Goal: Transaction & Acquisition: Book appointment/travel/reservation

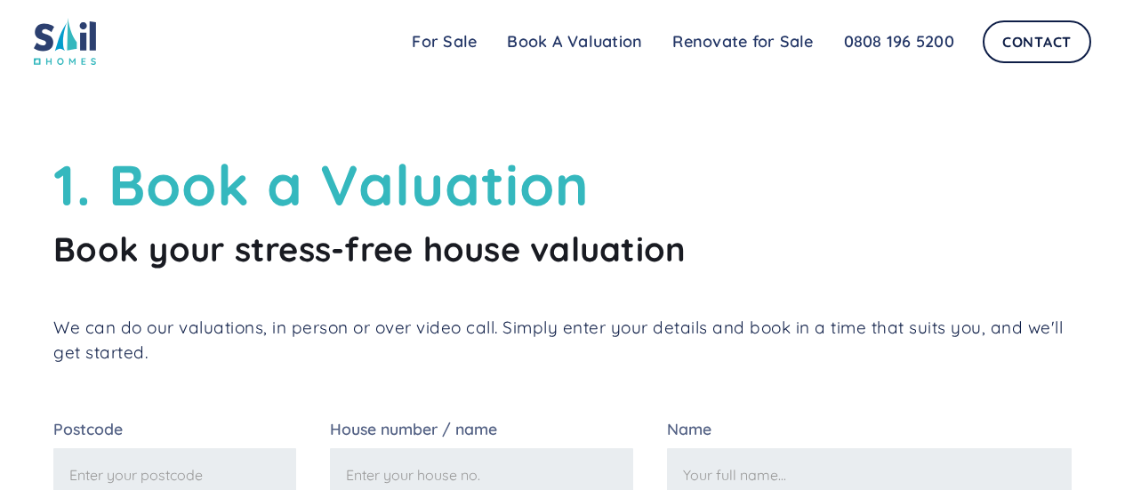
scroll to position [178, 0]
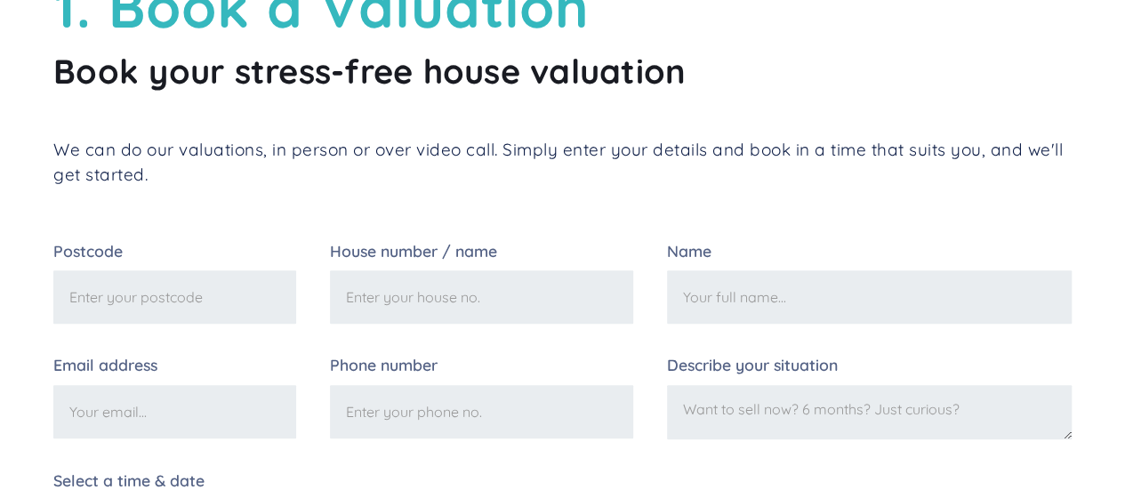
click at [208, 287] on input "Postcode" at bounding box center [174, 296] width 243 height 53
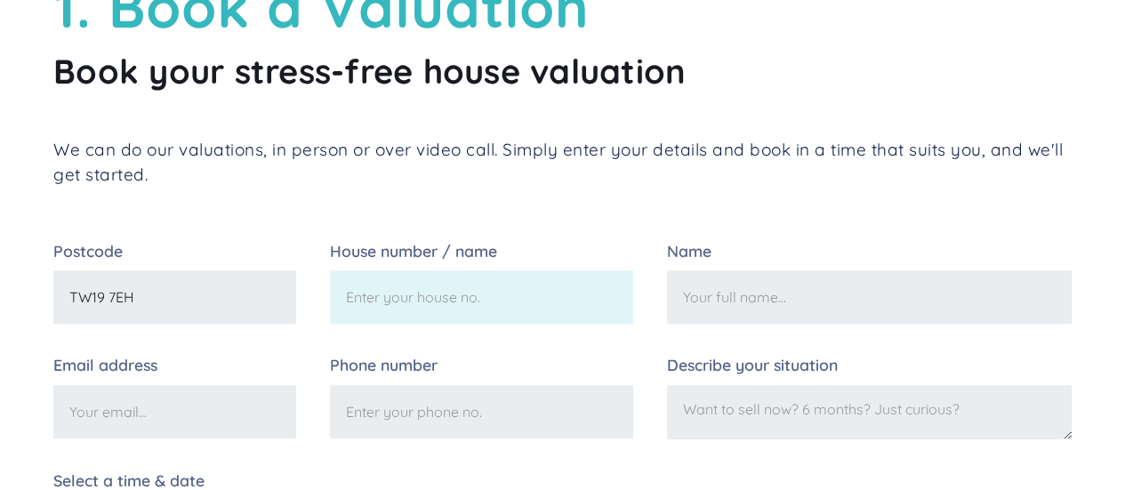
type input "TW19 7EH"
click at [452, 323] on input "House number / name" at bounding box center [481, 296] width 303 height 53
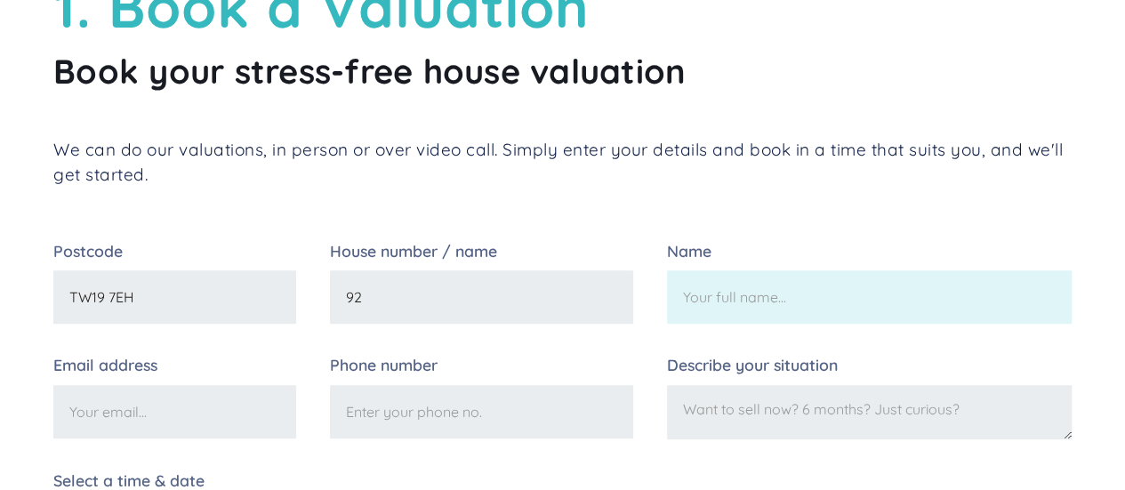
type input "92"
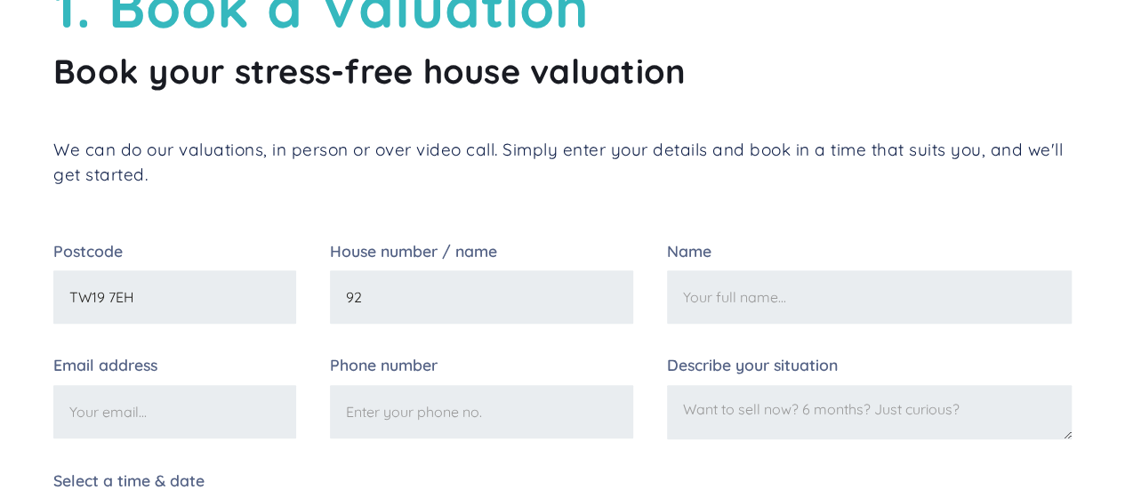
click at [753, 313] on input "Name" at bounding box center [869, 296] width 405 height 53
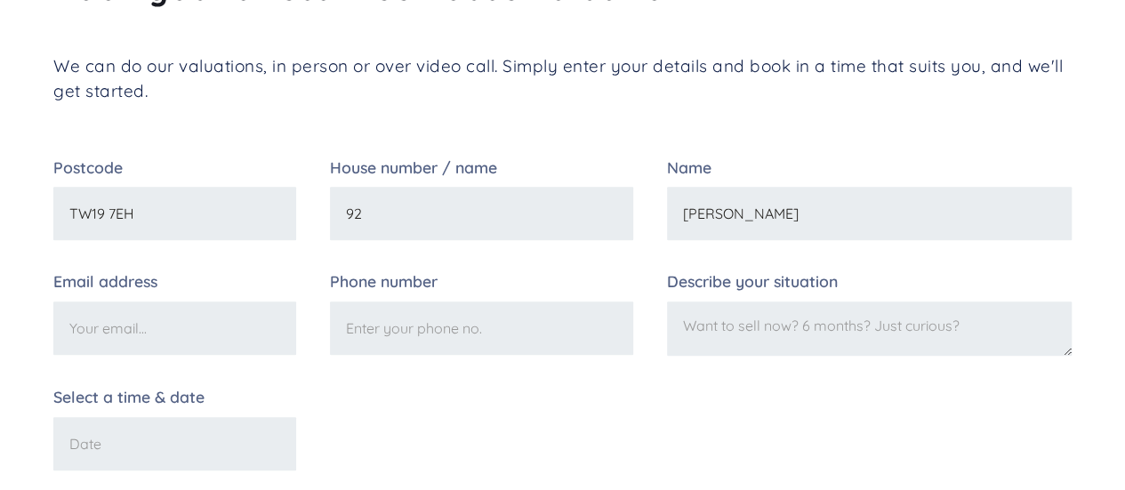
scroll to position [356, 0]
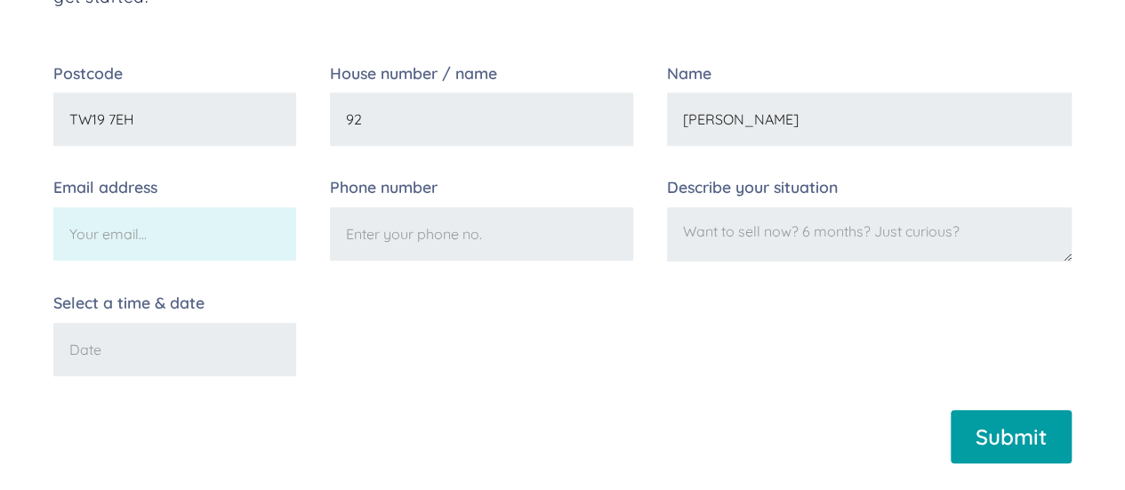
type input "[PERSON_NAME]"
click at [262, 223] on input "Email address" at bounding box center [174, 233] width 243 height 53
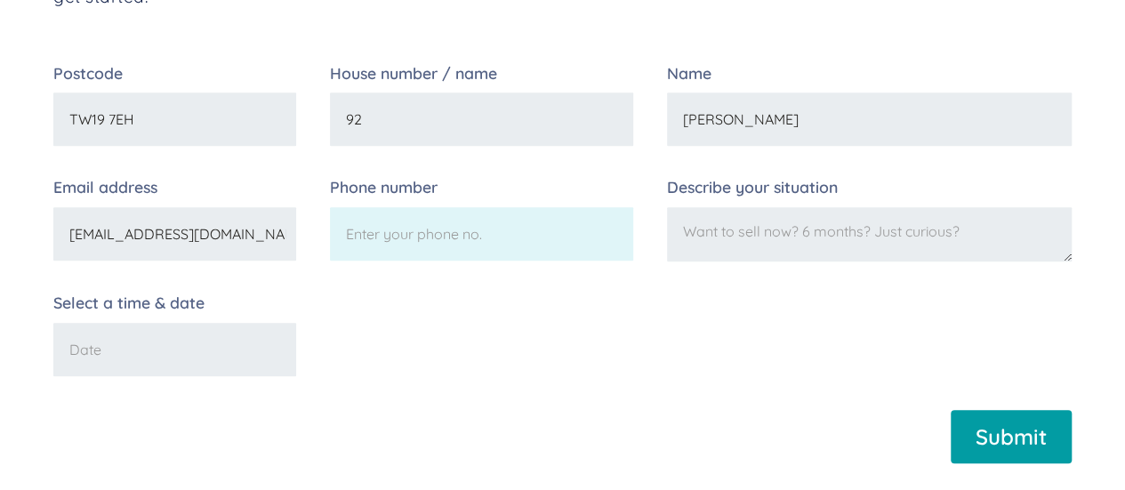
type input "[EMAIL_ADDRESS][DOMAIN_NAME]"
click at [357, 248] on input "Phone number" at bounding box center [481, 233] width 303 height 53
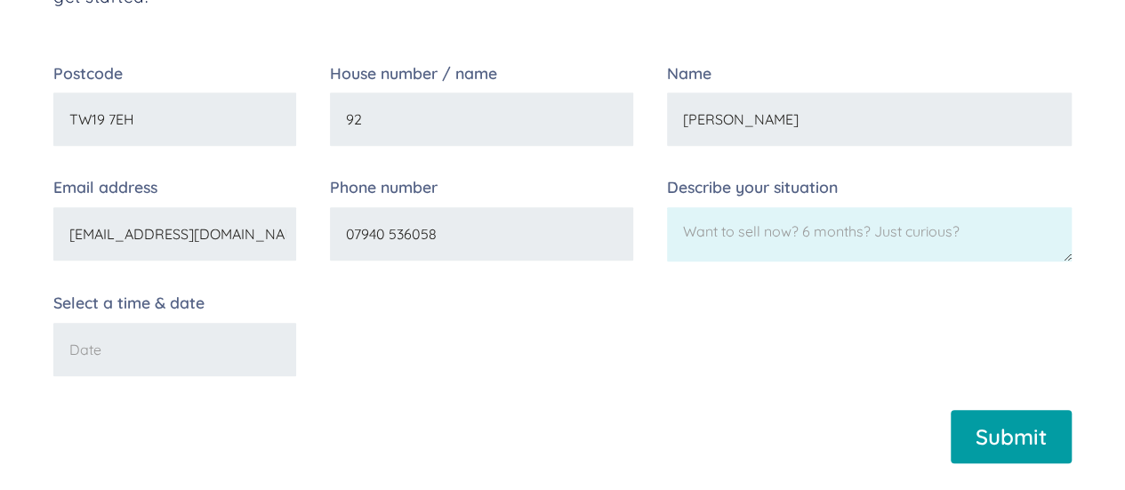
type input "07940 536058"
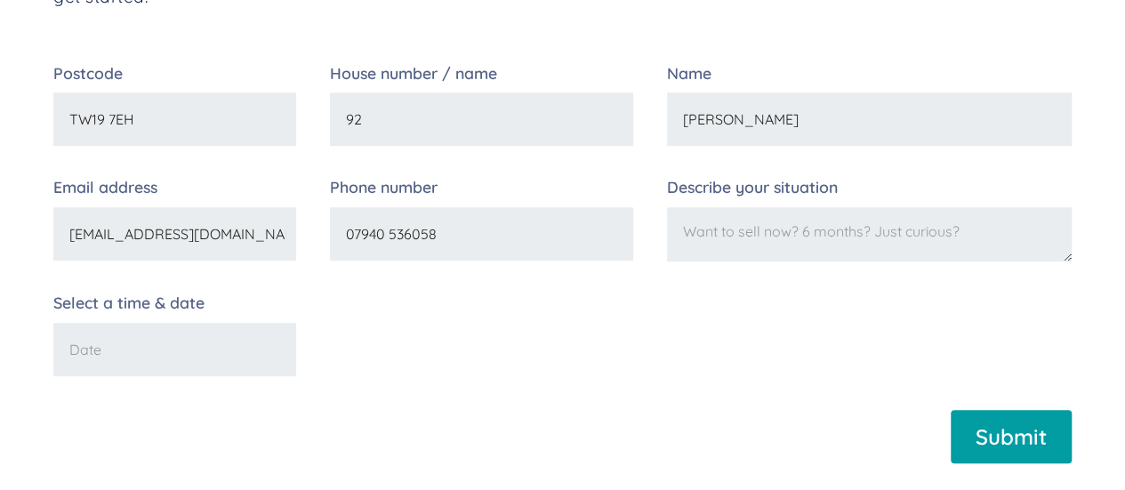
click at [776, 252] on textarea "Describe your situation" at bounding box center [869, 234] width 405 height 55
type textarea "Just curious"
click at [165, 346] on input "Select a time & date" at bounding box center [174, 349] width 243 height 53
click at [137, 356] on input "Select a time & date" at bounding box center [174, 349] width 243 height 53
click at [165, 355] on input "Select a time & date" at bounding box center [174, 349] width 243 height 53
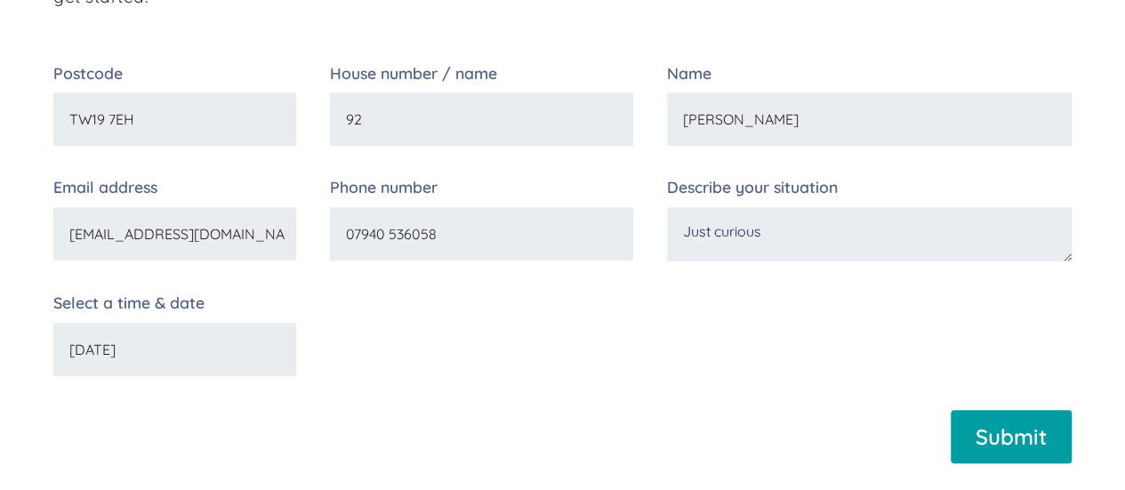
type input "[DATE]"
click at [993, 439] on input "Submit" at bounding box center [1011, 436] width 121 height 53
type input "Please wait..."
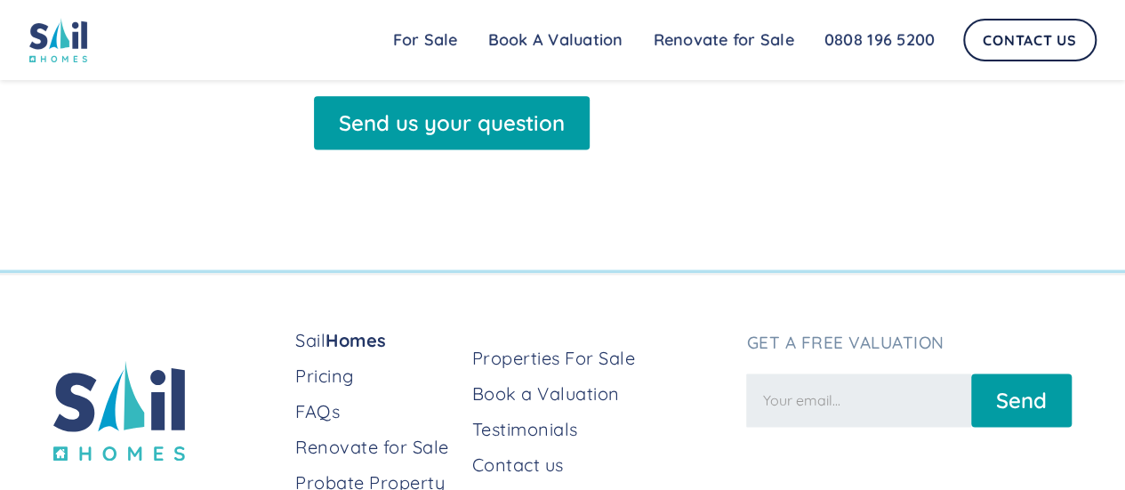
scroll to position [1245, 0]
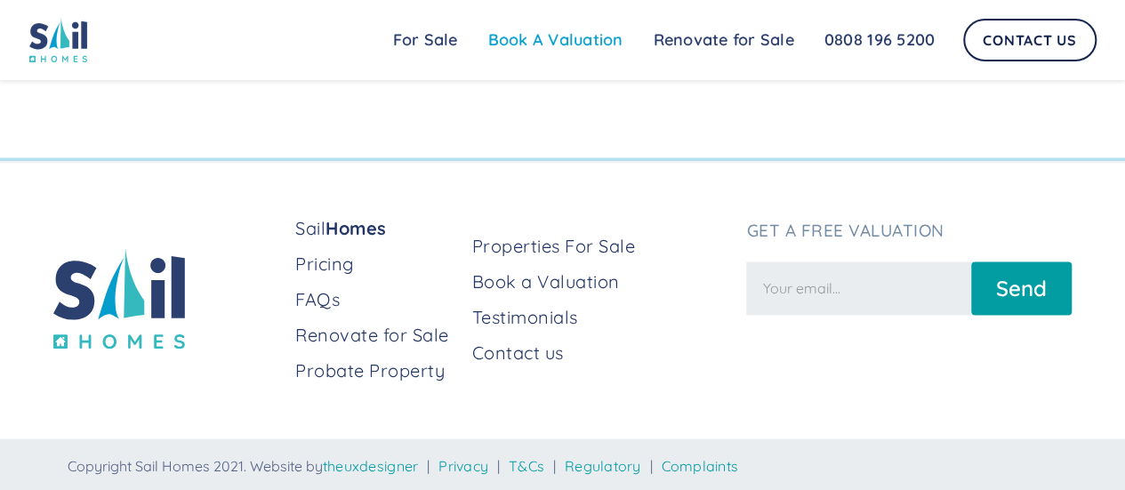
click at [559, 36] on link "Book A Valuation" at bounding box center [555, 40] width 165 height 36
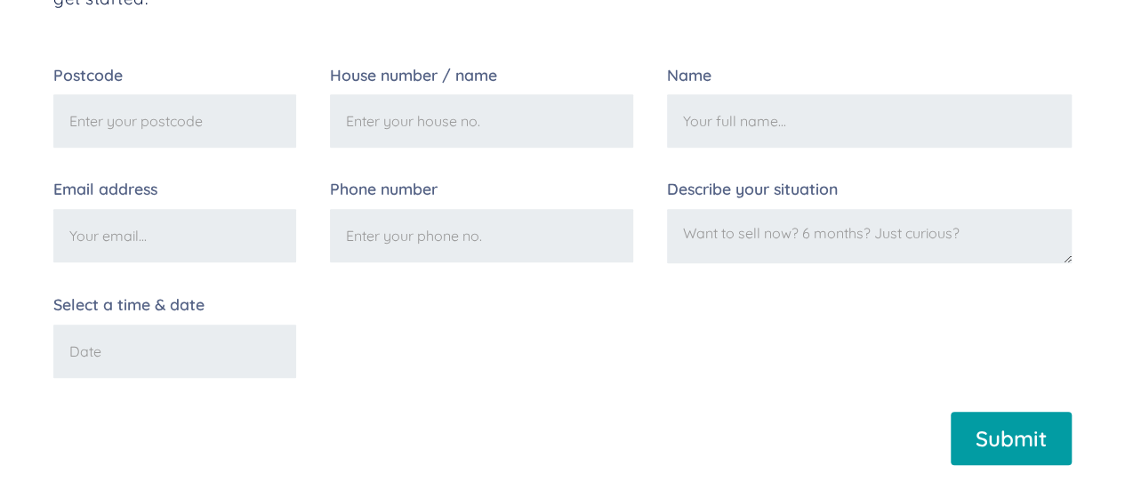
scroll to position [356, 0]
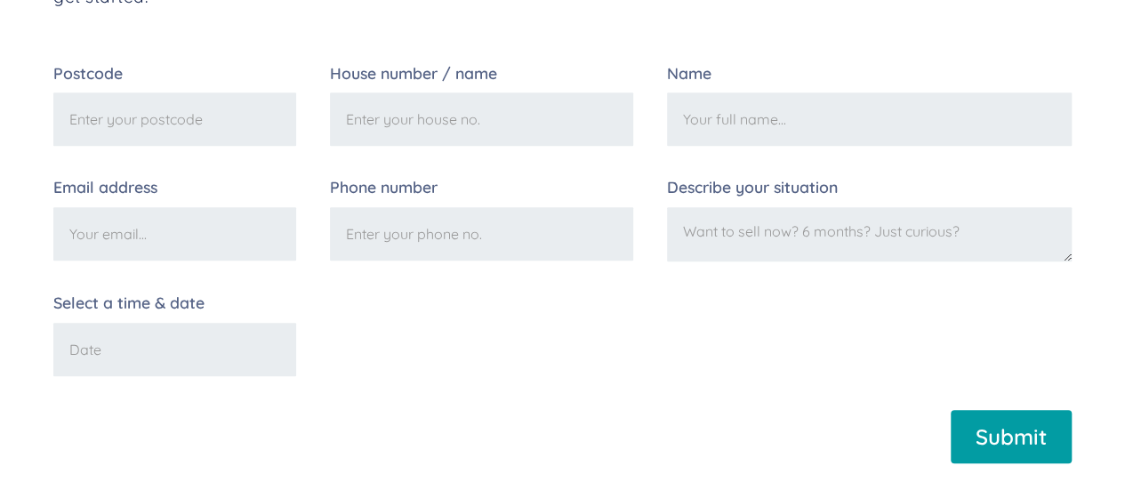
click at [199, 133] on input "Postcode" at bounding box center [174, 119] width 243 height 53
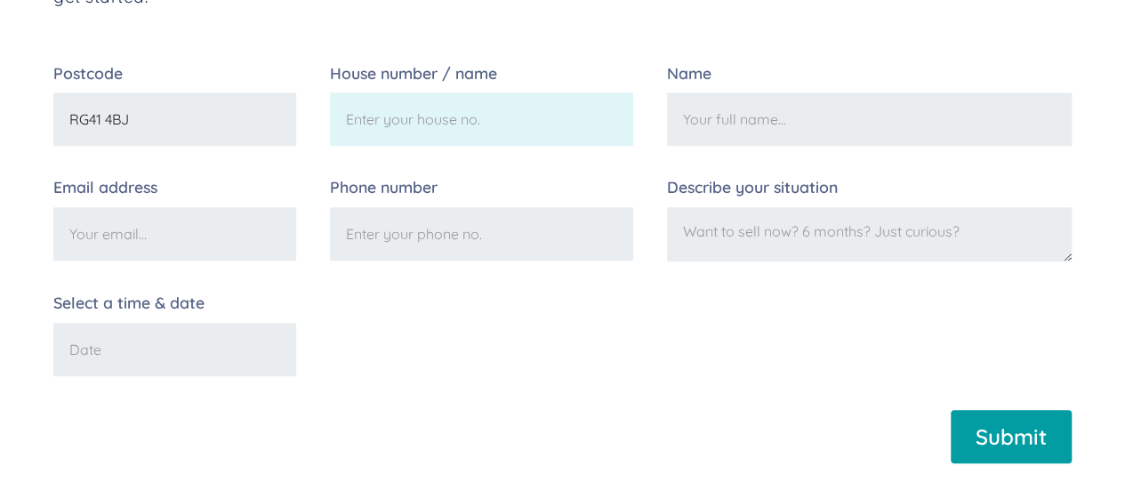
type input "RG41 4BJ"
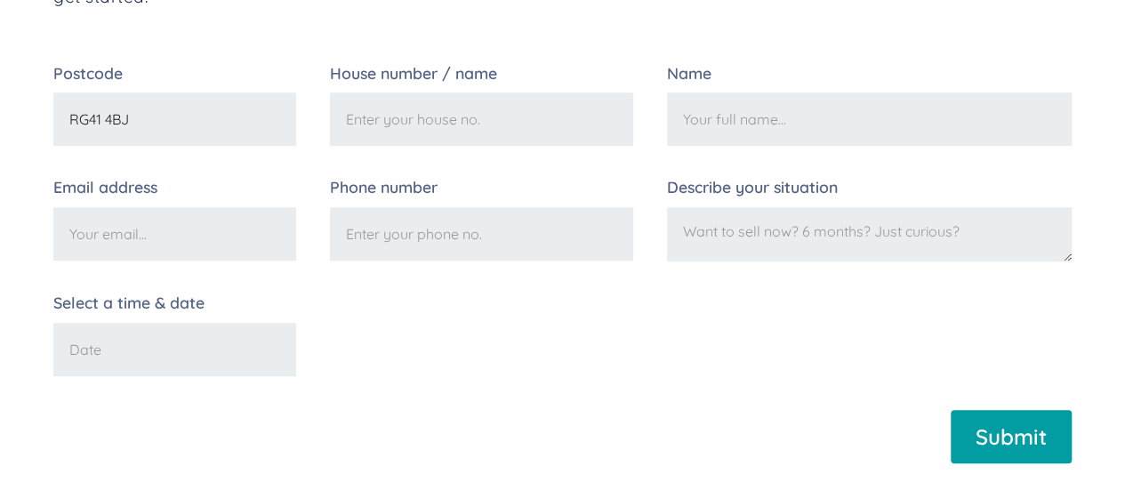
click at [441, 138] on input "House number / name" at bounding box center [481, 119] width 303 height 53
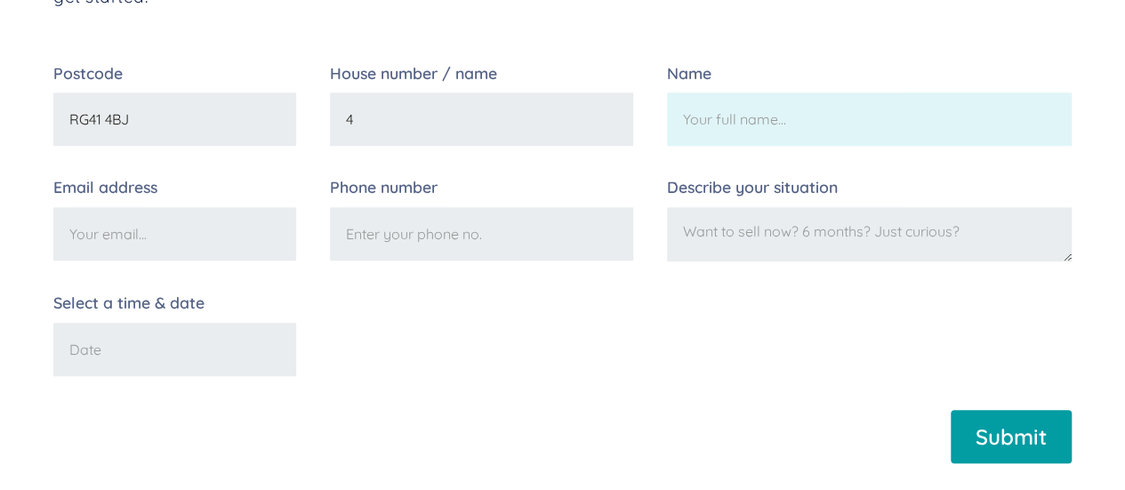
type input "4"
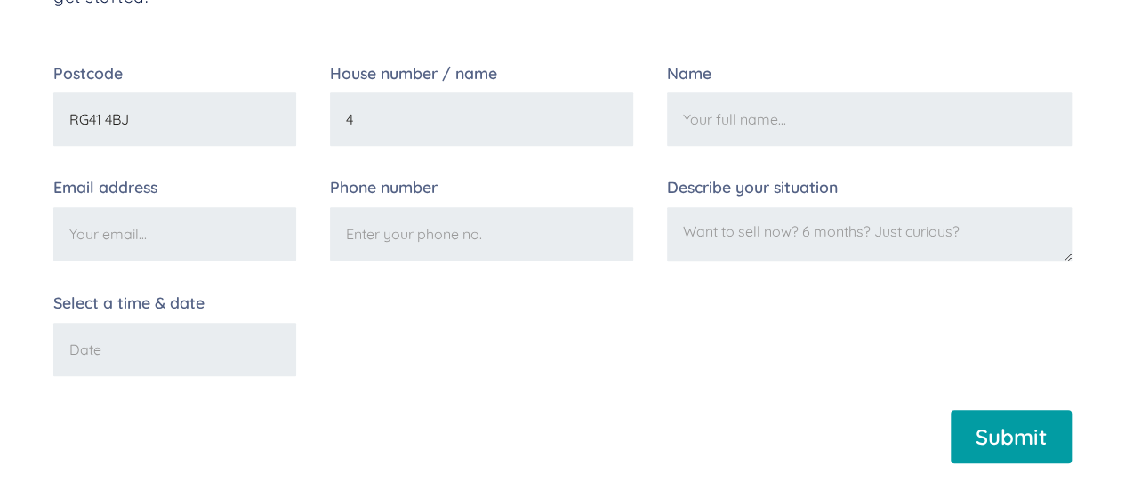
click at [716, 111] on input "Name" at bounding box center [869, 119] width 405 height 53
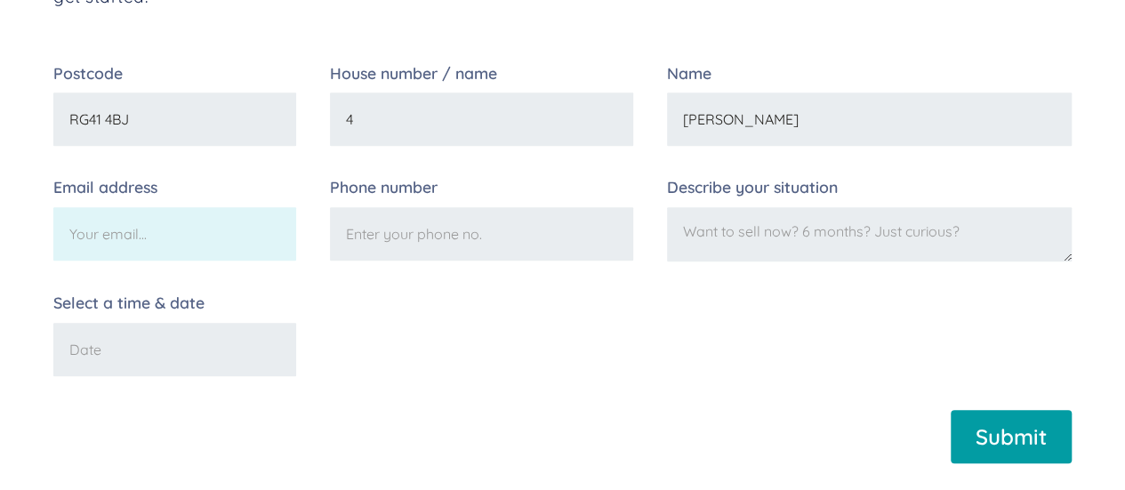
type input "[PERSON_NAME]"
click at [246, 246] on input "Email address" at bounding box center [174, 233] width 243 height 53
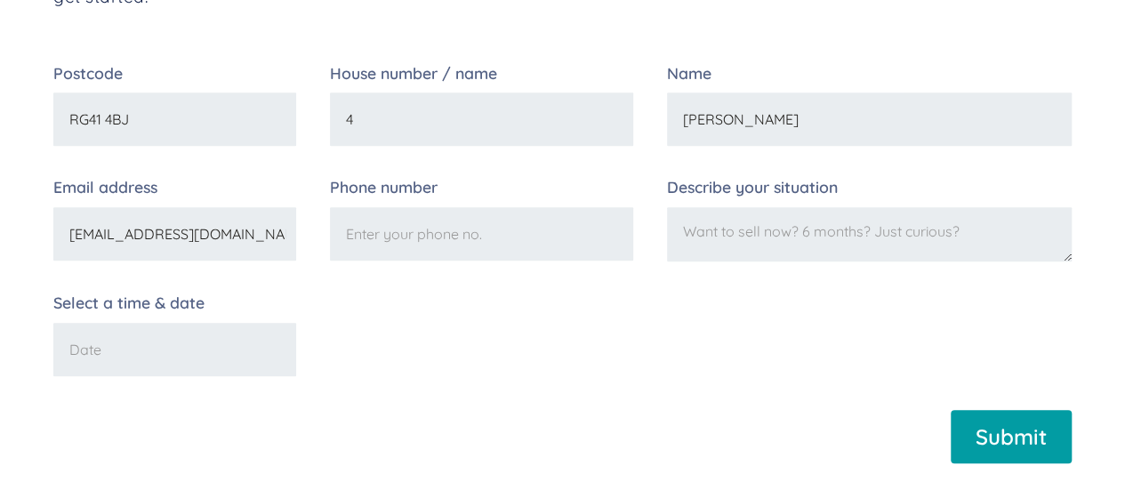
type input "[EMAIL_ADDRESS][DOMAIN_NAME]"
click at [388, 262] on div "Phone number" at bounding box center [481, 221] width 303 height 82
click at [423, 254] on input "Phone number" at bounding box center [481, 233] width 303 height 53
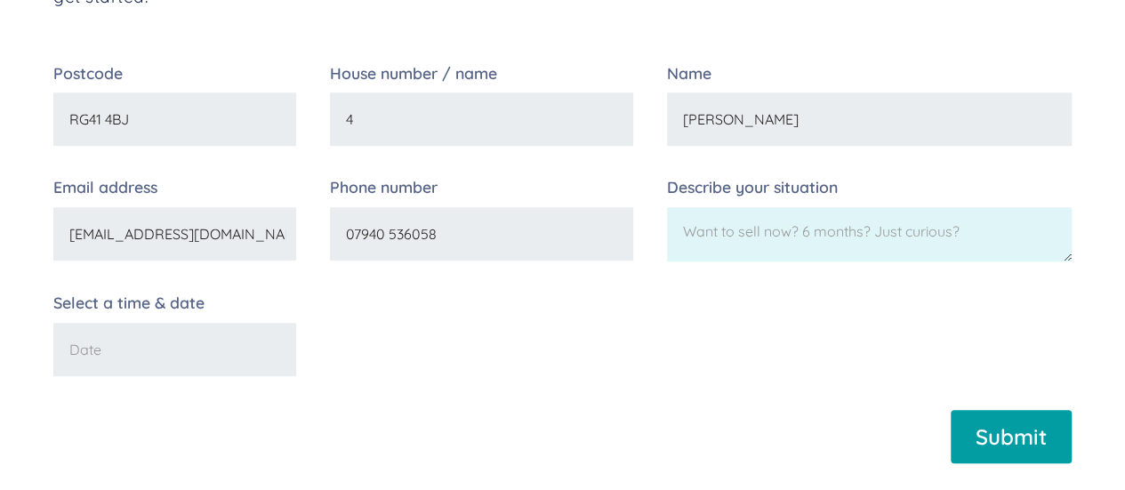
type input "07940 536058"
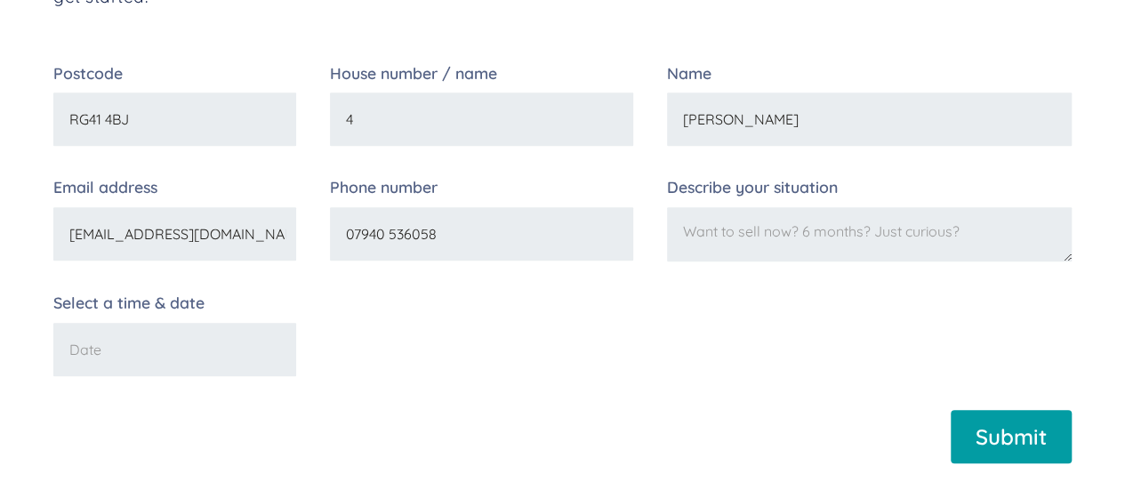
click at [777, 242] on textarea "Describe your situation" at bounding box center [869, 234] width 405 height 55
type textarea "Just curious"
click at [149, 368] on input "Select a time & date" at bounding box center [174, 349] width 243 height 53
click at [247, 365] on input "Select a time & date" at bounding box center [174, 349] width 243 height 53
type input "[DATE] PM"
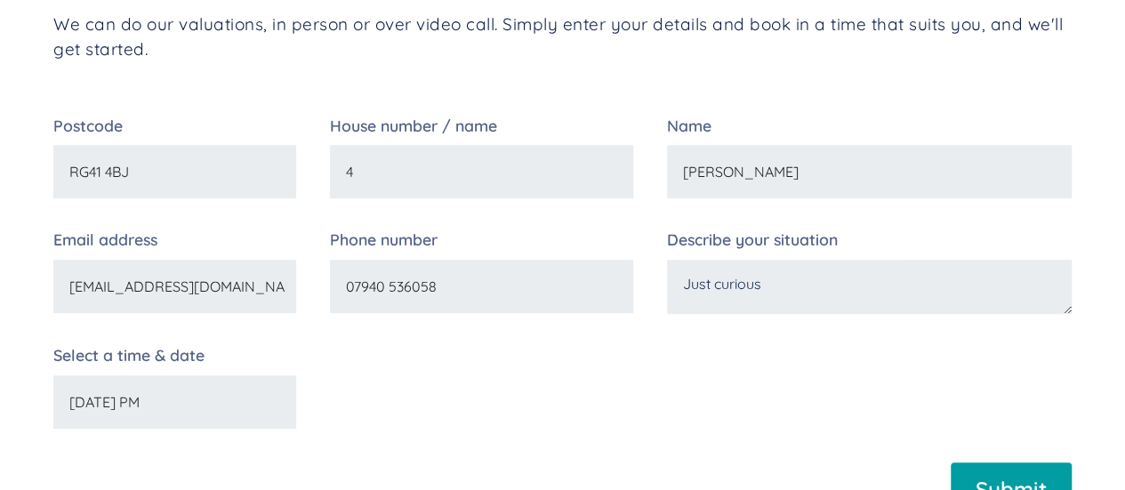
scroll to position [267, 0]
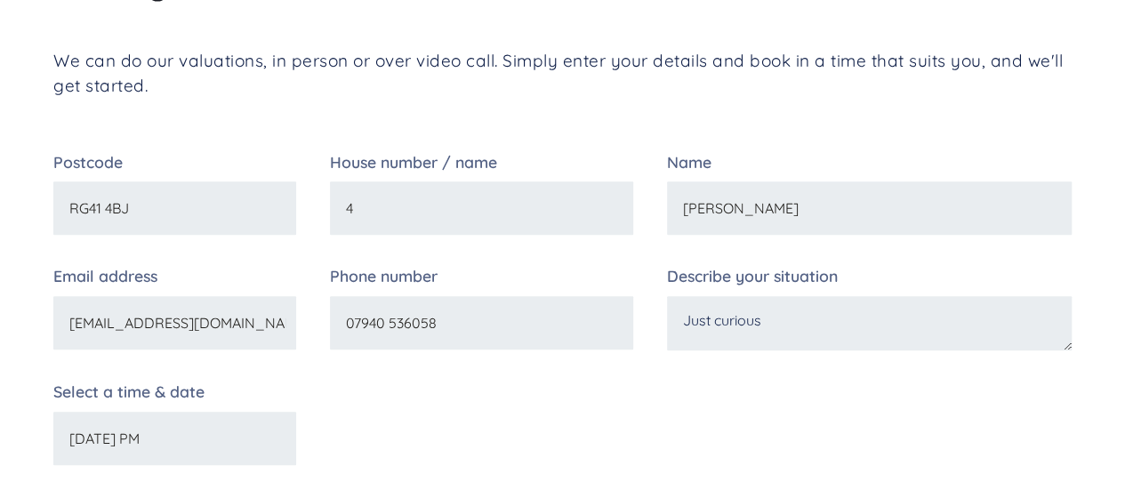
click at [75, 436] on input "[DATE] PM" at bounding box center [174, 438] width 243 height 53
click at [710, 436] on form "Postcode RG41 4BJ House number / name 4 Name [PERSON_NAME] Email address [EMAIL…" at bounding box center [562, 359] width 1019 height 408
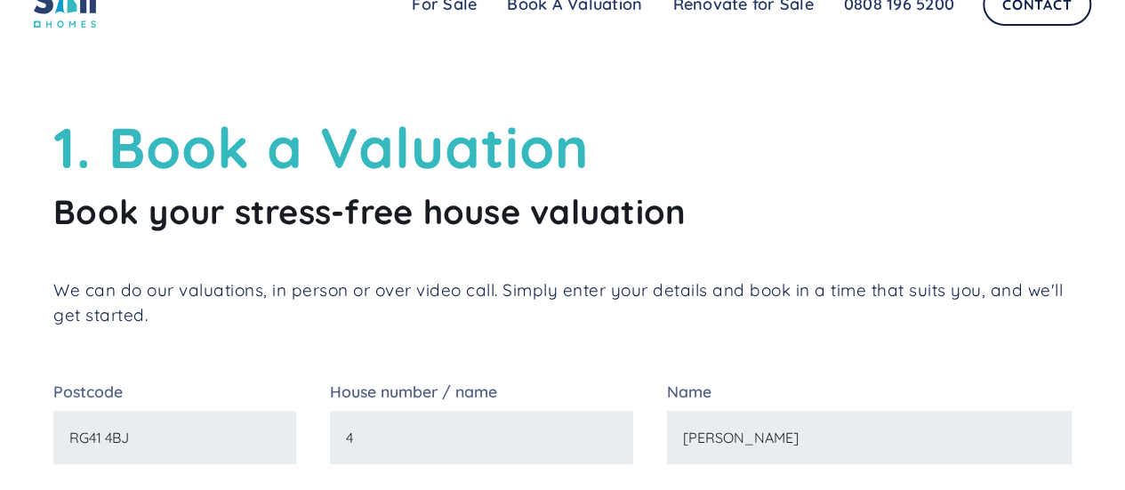
scroll to position [0, 0]
